Goal: Information Seeking & Learning: Learn about a topic

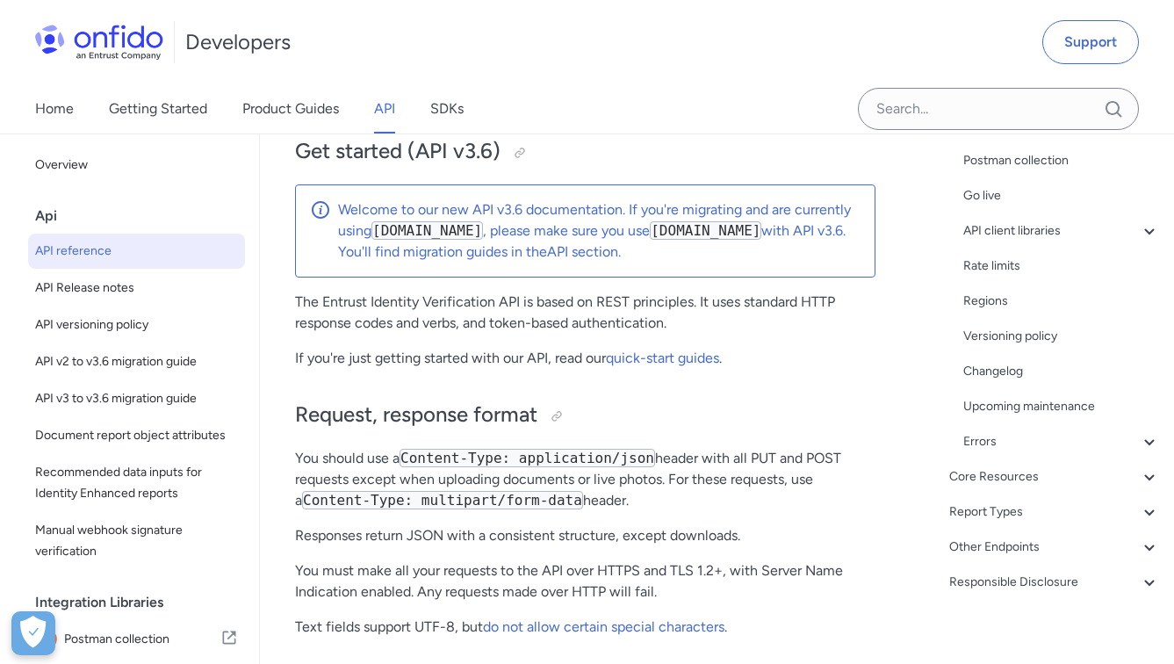
scroll to position [299, 0]
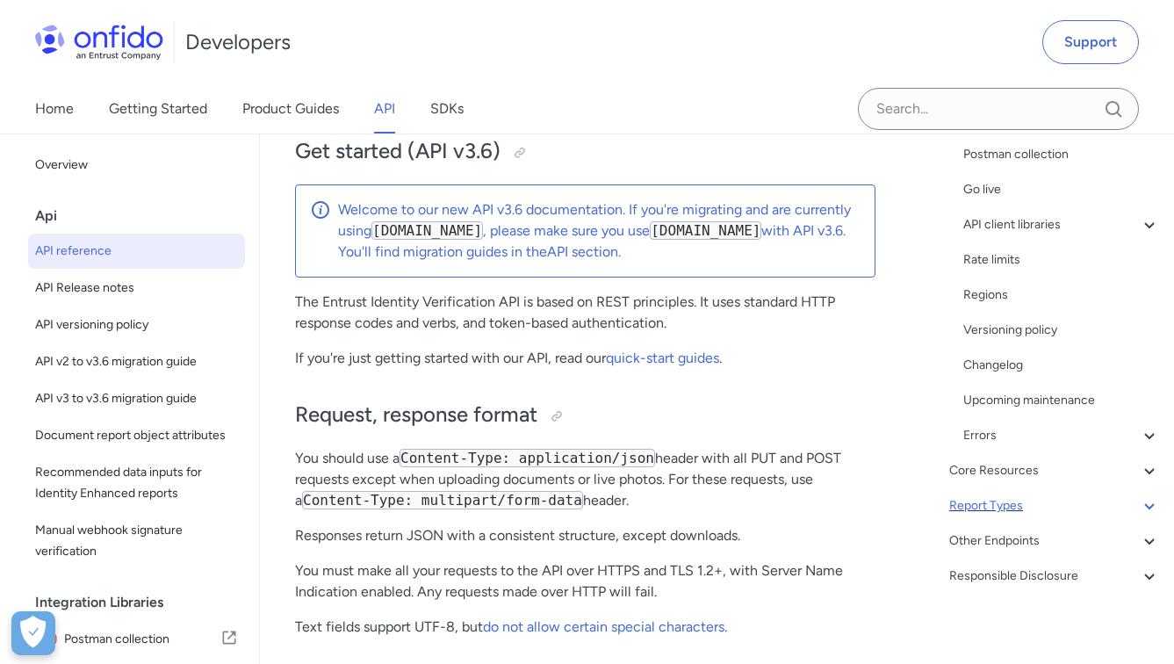
click at [1003, 500] on div "Report Types" at bounding box center [1054, 505] width 211 height 21
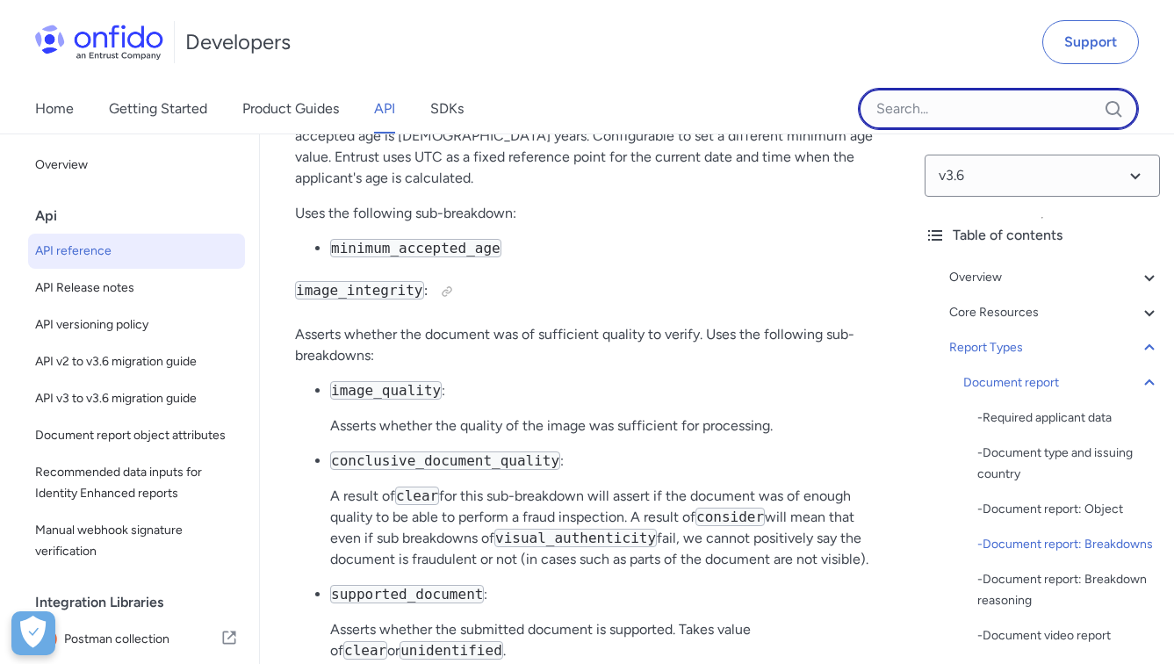
click at [925, 110] on input "Onfido search input field" at bounding box center [998, 109] width 281 height 42
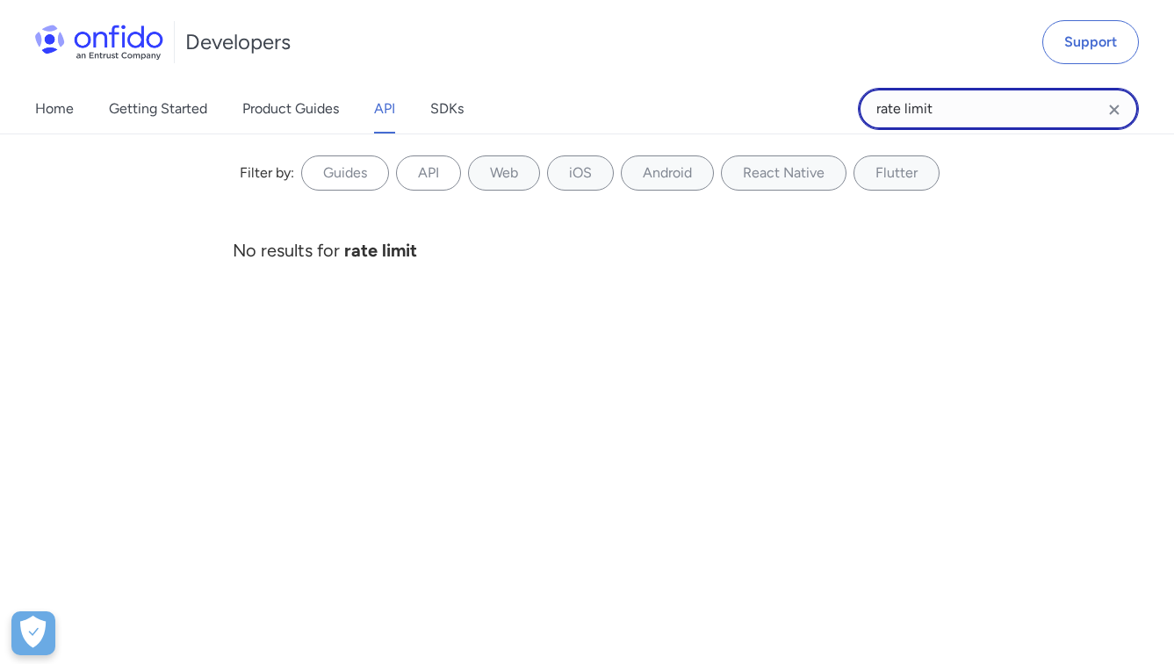
type input "rate limit"
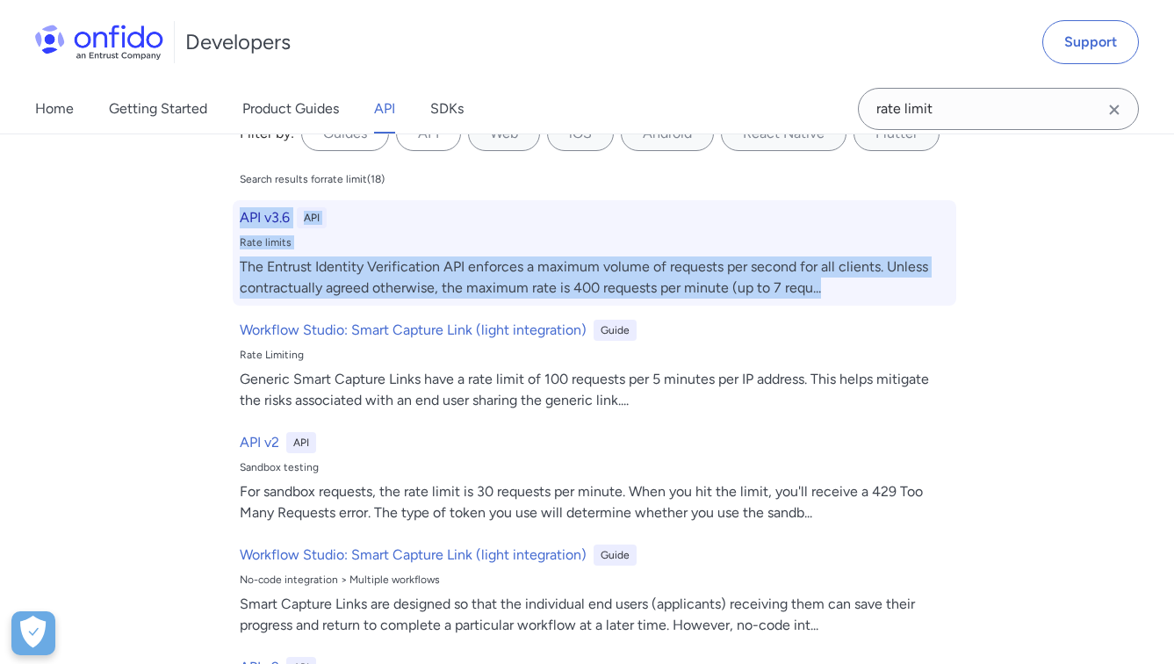
scroll to position [45, 0]
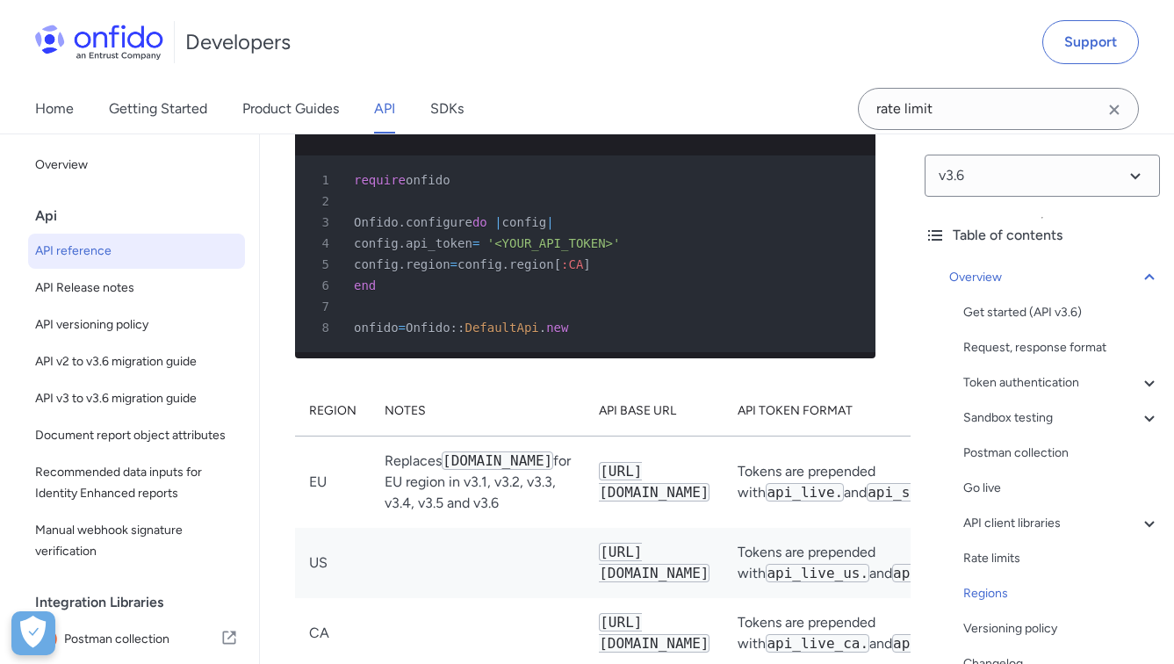
scroll to position [16617, 0]
click at [977, 561] on div "Rate limits" at bounding box center [1061, 558] width 197 height 21
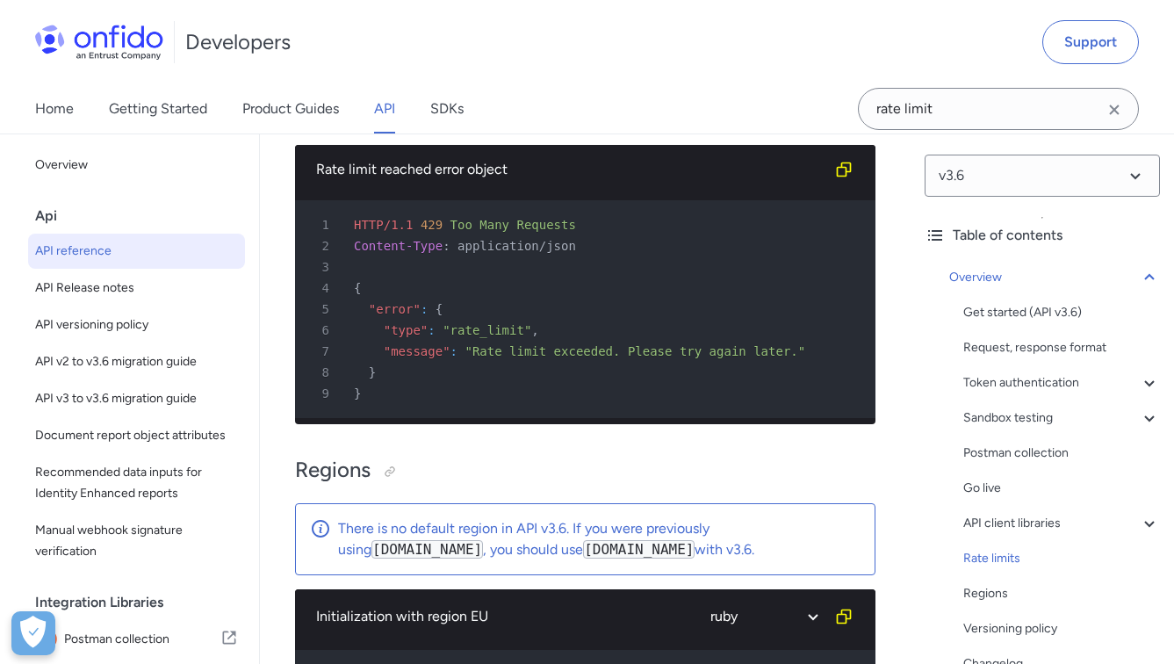
scroll to position [15476, 0]
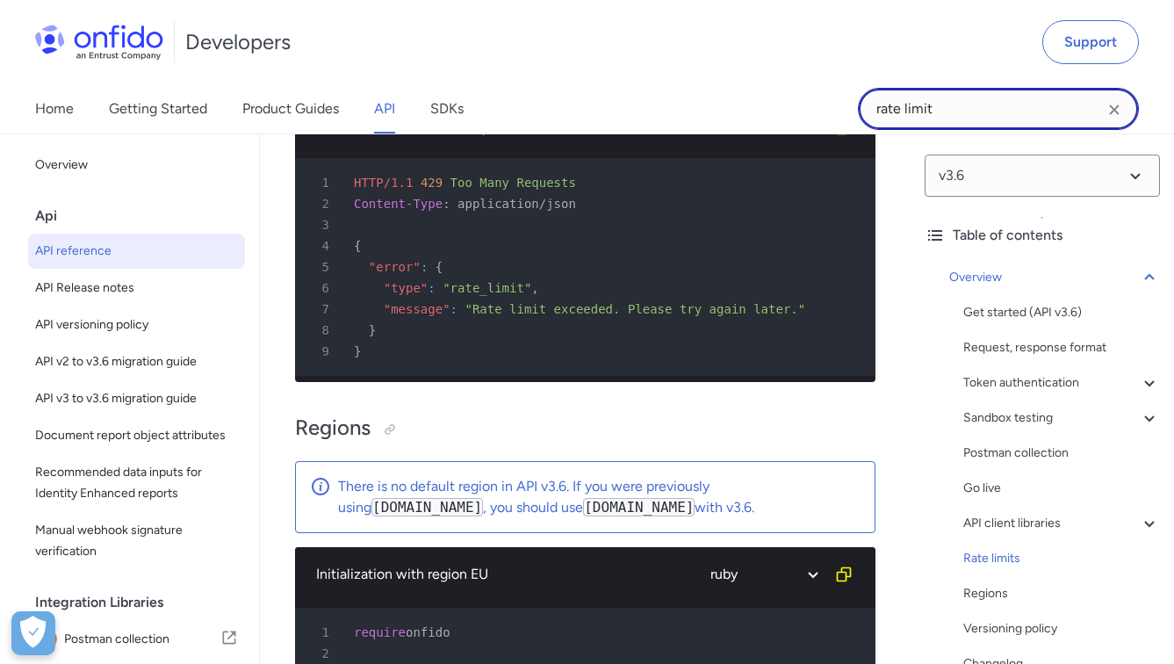
click at [958, 101] on input "rate limit" at bounding box center [998, 109] width 281 height 42
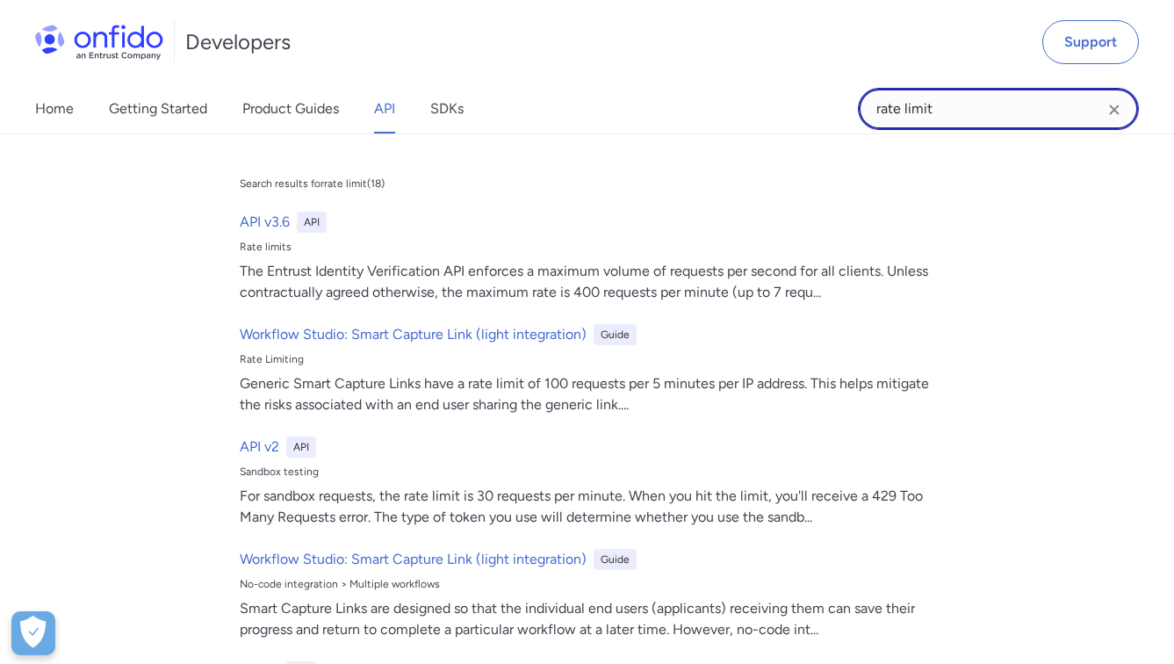
click at [958, 101] on input "rate limit" at bounding box center [998, 109] width 281 height 42
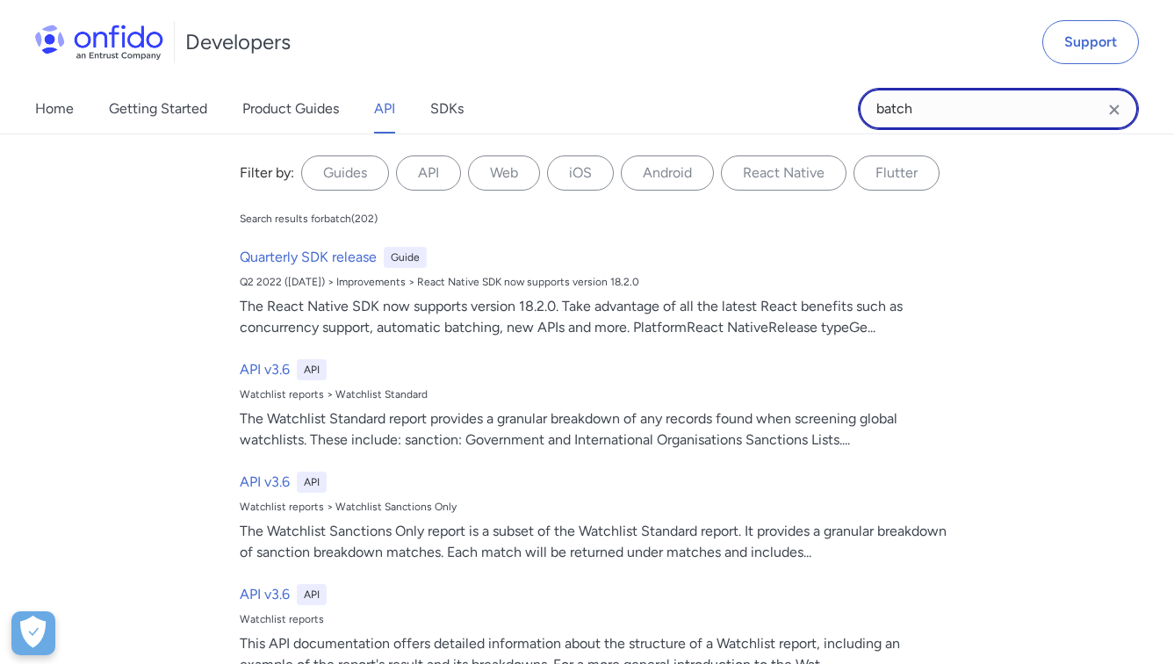
click at [958, 101] on input "batch" at bounding box center [998, 109] width 281 height 42
type input "r"
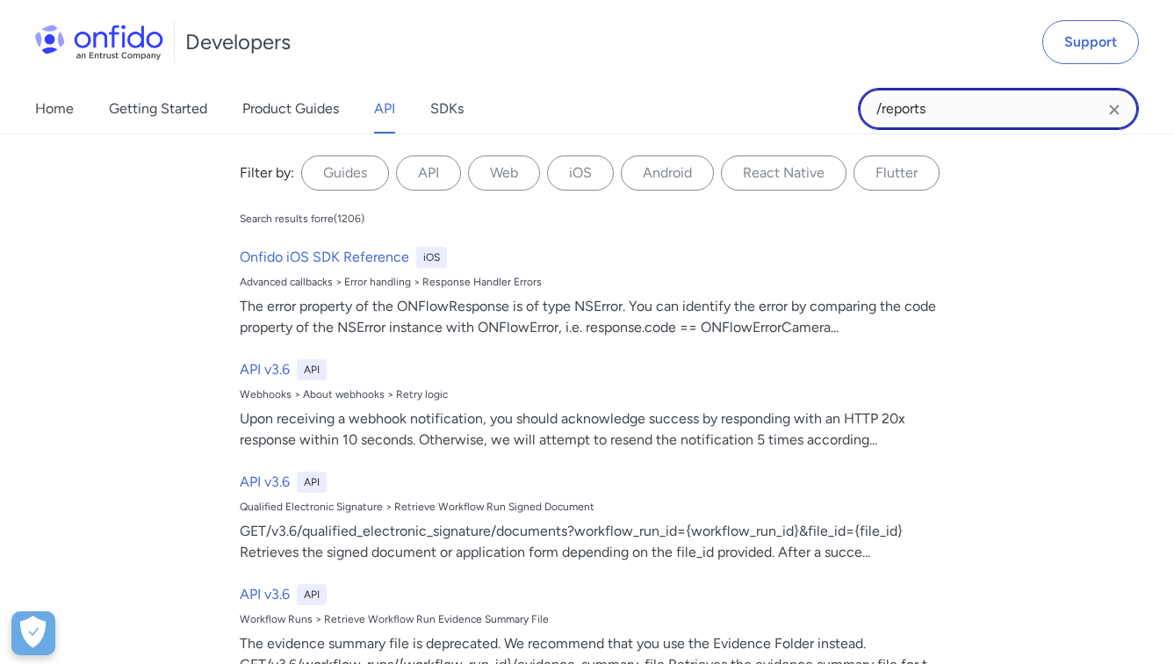
type input "/reports"
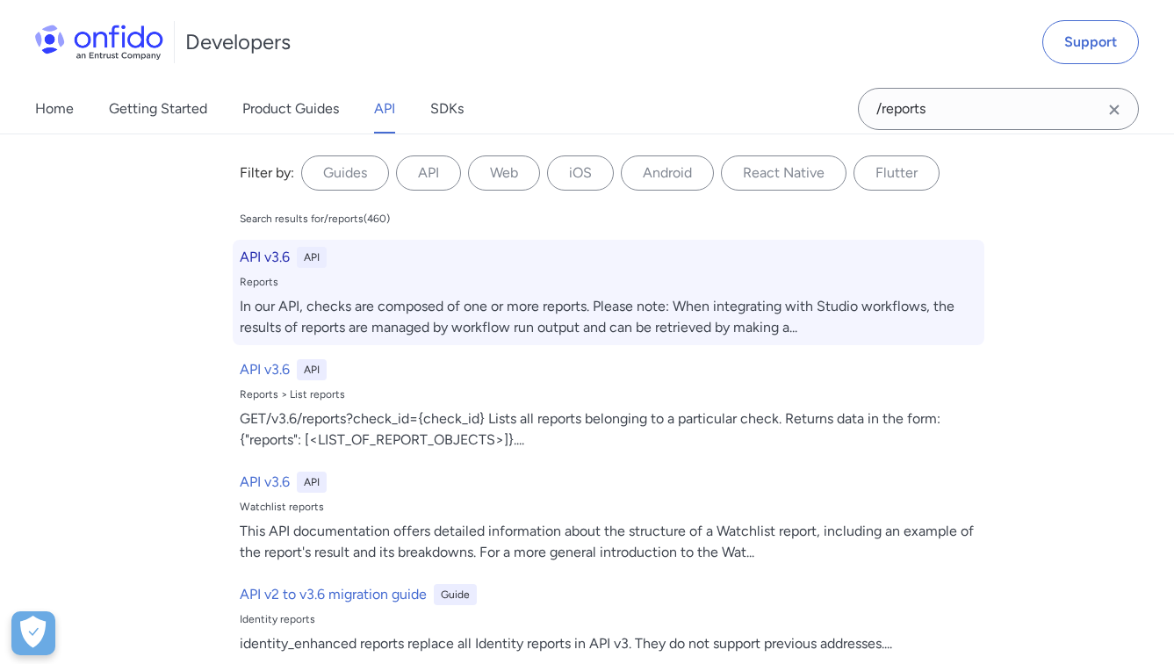
click at [400, 263] on div "API v3.6 API" at bounding box center [609, 257] width 738 height 21
click at [257, 253] on h6 "API v3.6" at bounding box center [265, 257] width 50 height 21
click at [257, 256] on h6 "API v3.6" at bounding box center [265, 257] width 50 height 21
click at [543, 293] on div "API v3.6 API Reports In our API, checks are composed of one or more reports. Pl…" at bounding box center [609, 292] width 752 height 105
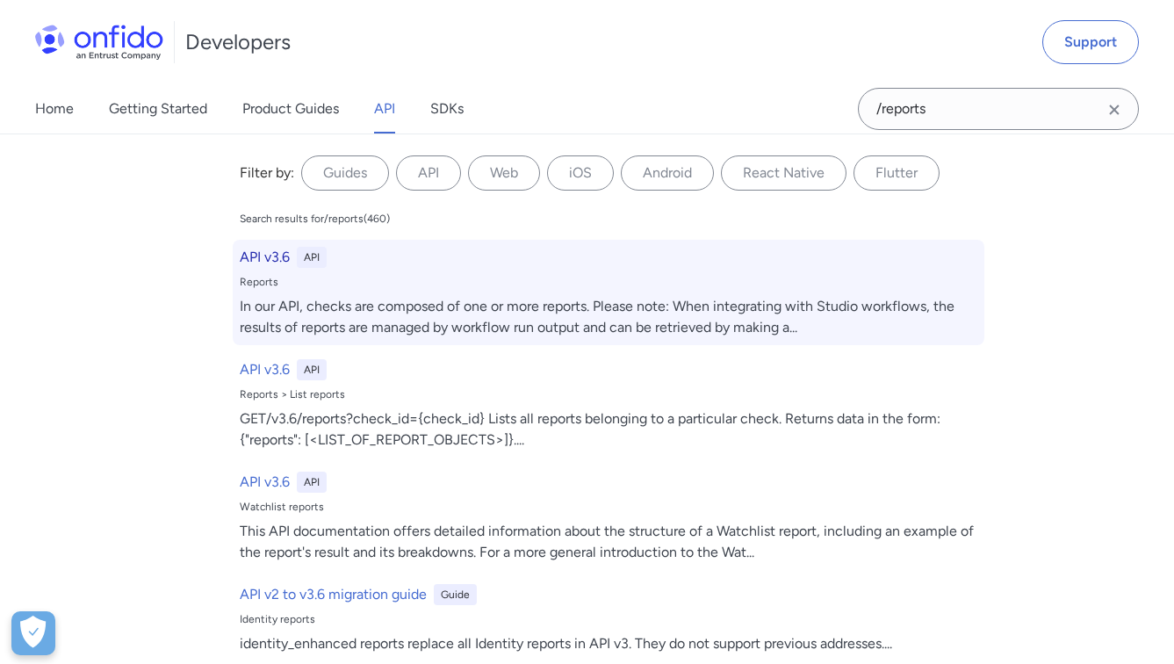
click at [500, 294] on div "API v3.6 API Reports In our API, checks are composed of one or more reports. Pl…" at bounding box center [609, 292] width 752 height 105
click at [263, 248] on h6 "API v3.6" at bounding box center [265, 257] width 50 height 21
